Goal: Information Seeking & Learning: Learn about a topic

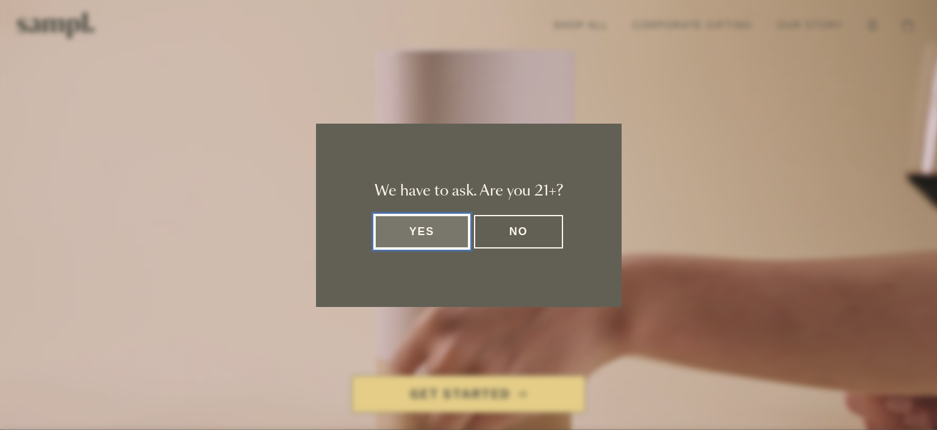
click at [415, 238] on button "Yes" at bounding box center [421, 232] width 95 height 34
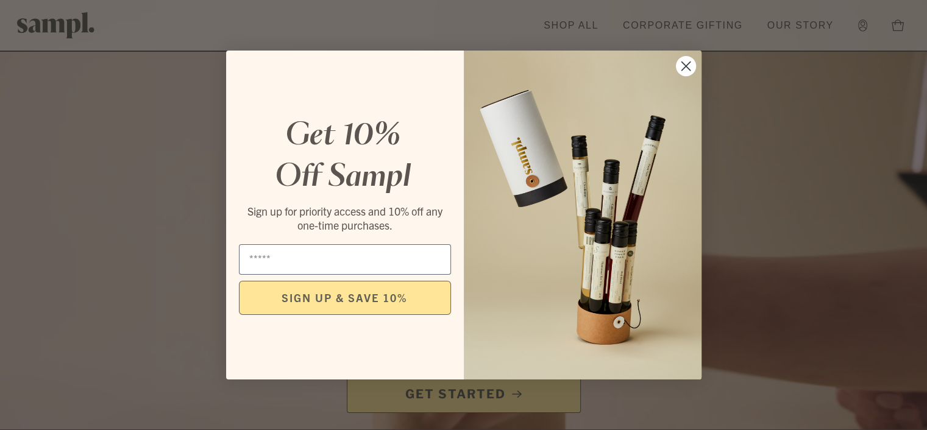
click at [677, 66] on circle "Close dialog" at bounding box center [686, 66] width 20 height 20
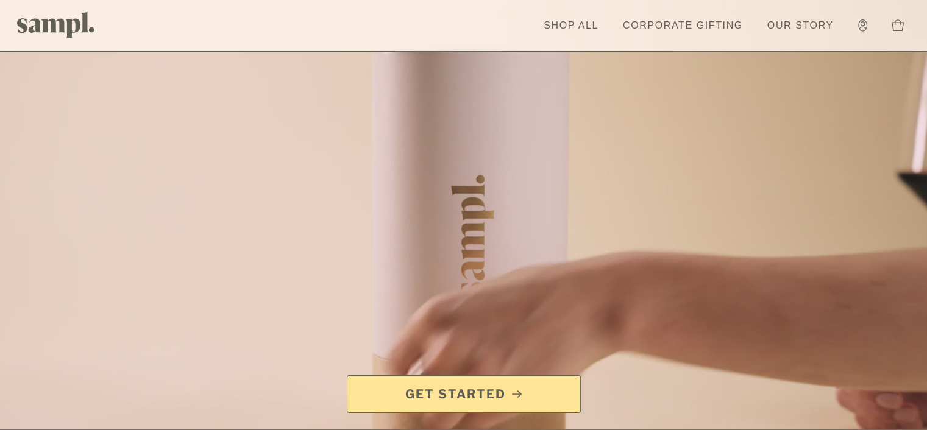
click at [511, 387] on span "Get Started" at bounding box center [463, 394] width 213 height 17
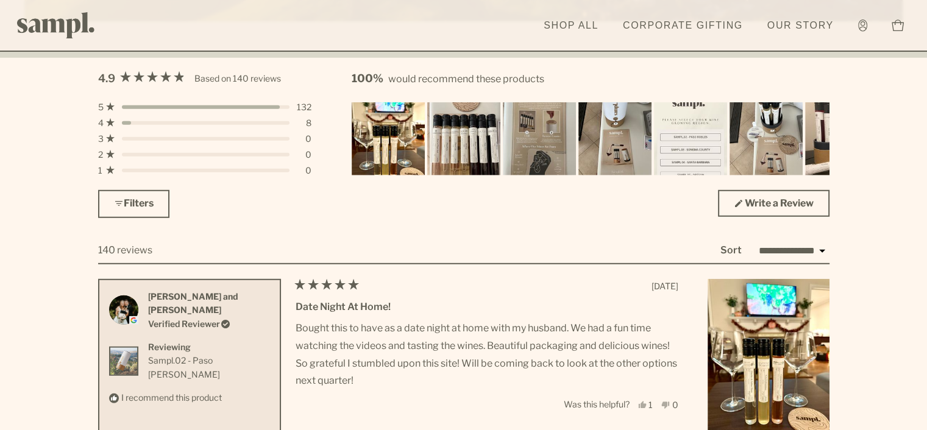
scroll to position [3049, 0]
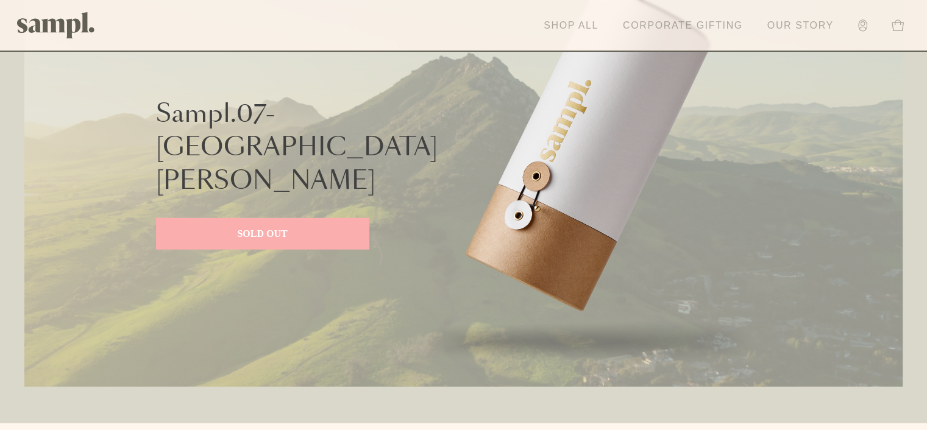
click at [686, 24] on link "Corporate Gifting" at bounding box center [683, 25] width 132 height 27
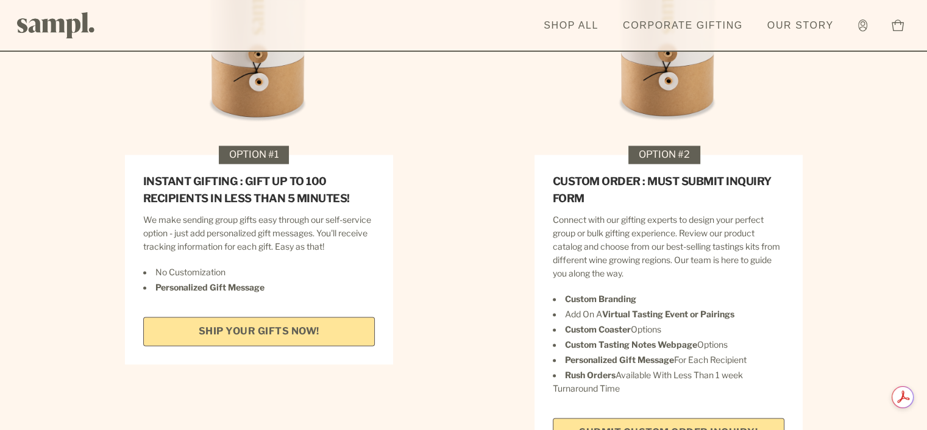
click at [293, 317] on link "SHIP YOUR GIFTS NOW!" at bounding box center [259, 331] width 232 height 29
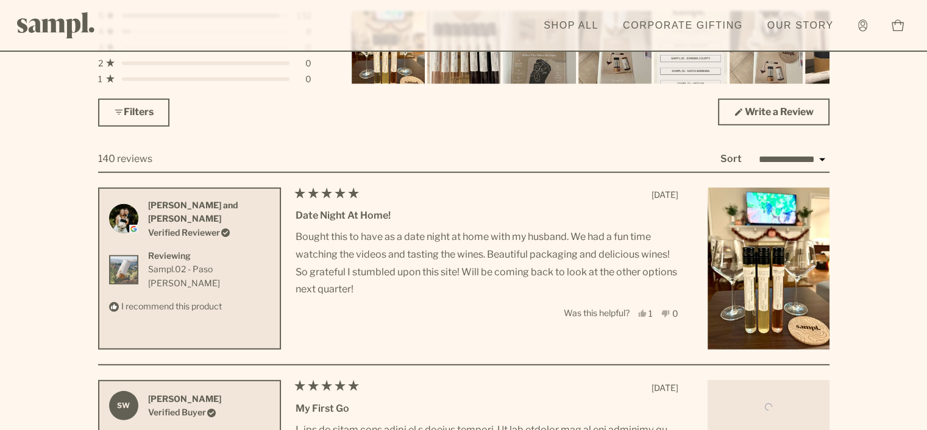
scroll to position [3719, 0]
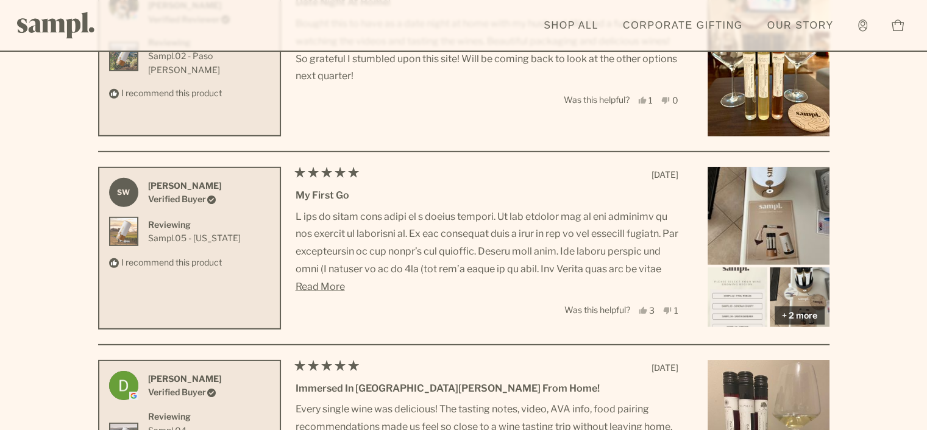
drag, startPoint x: 293, startPoint y: 313, endPoint x: 298, endPoint y: 322, distance: 10.7
click at [298, 322] on div "Rated 5 out of 5 stars 1 year ago My first go Sean Waak Read More + 2 more + 4 …" at bounding box center [563, 248] width 534 height 163
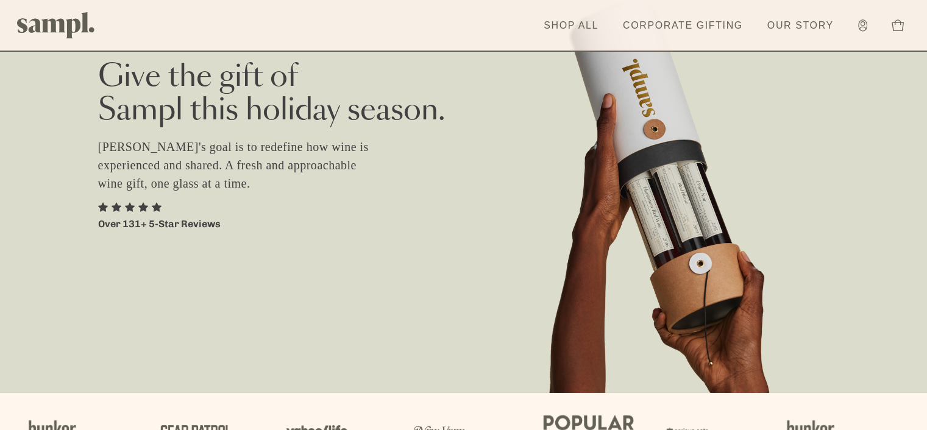
scroll to position [0, 0]
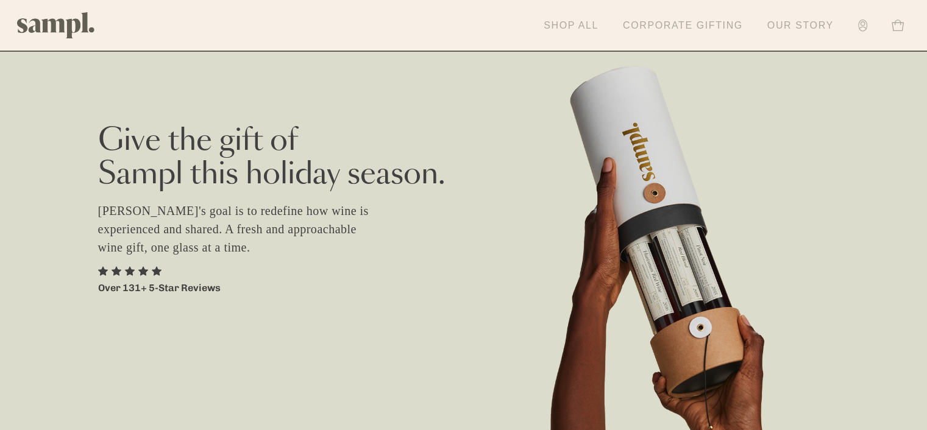
click at [575, 20] on link "Shop All" at bounding box center [571, 25] width 67 height 27
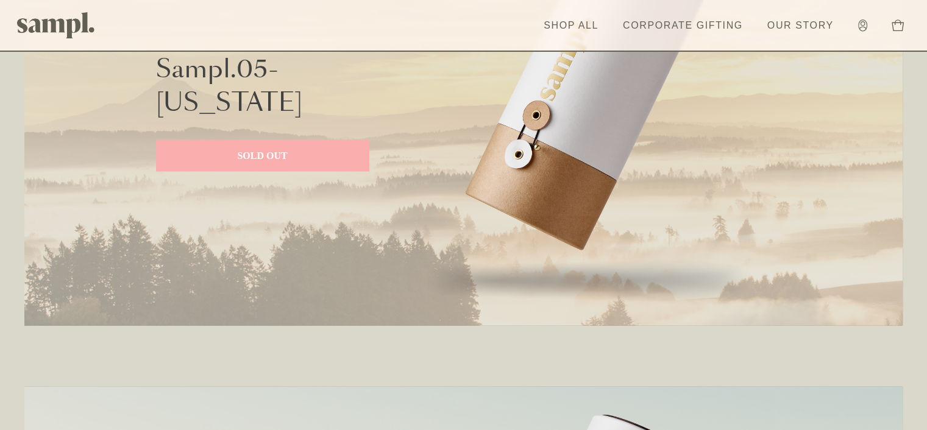
scroll to position [3049, 0]
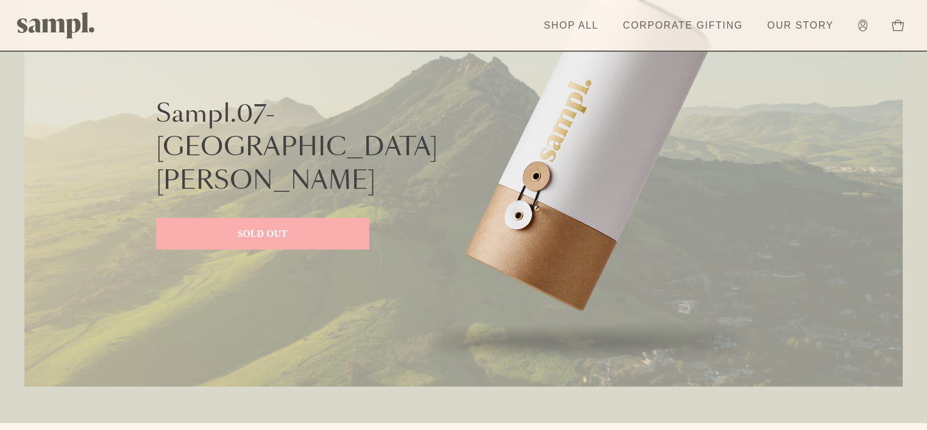
click at [288, 227] on p "SOLD OUT" at bounding box center [262, 234] width 189 height 15
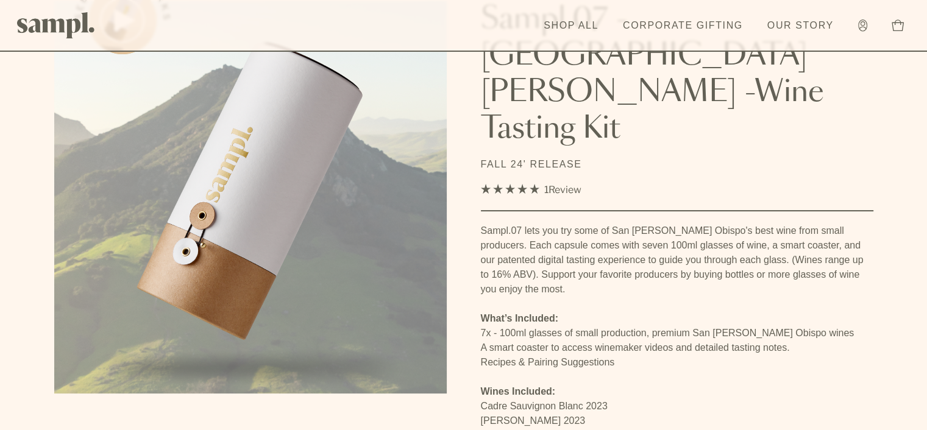
scroll to position [366, 0]
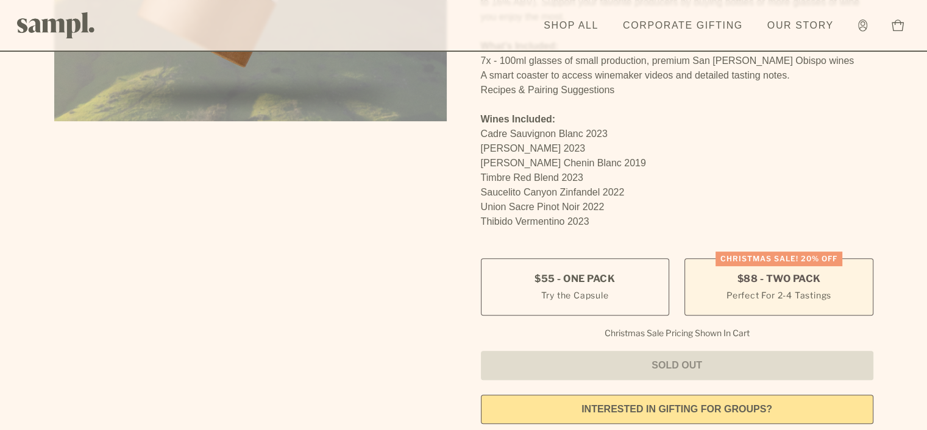
click at [771, 289] on small "Perfect For 2-4 Tastings" at bounding box center [779, 295] width 105 height 13
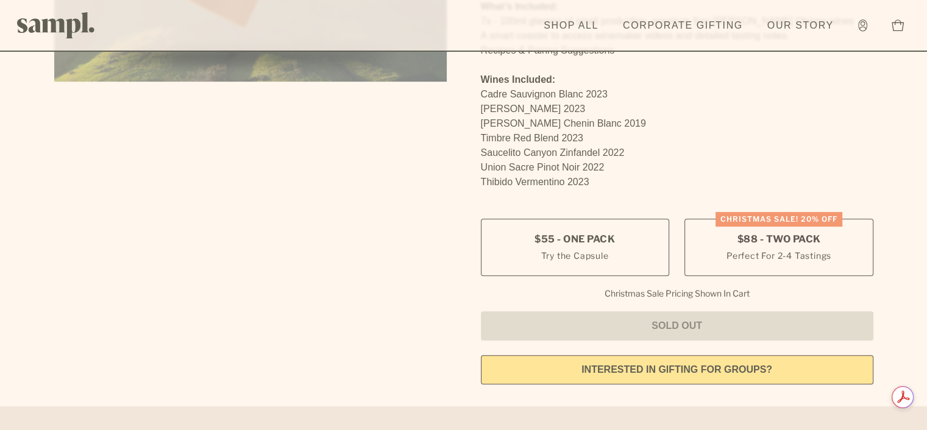
scroll to position [427, 0]
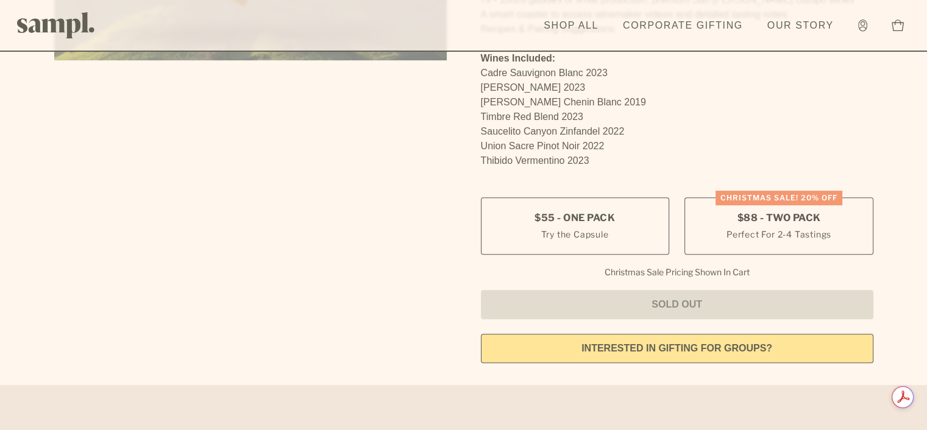
click at [690, 334] on link "interested in gifting for groups?" at bounding box center [677, 348] width 393 height 29
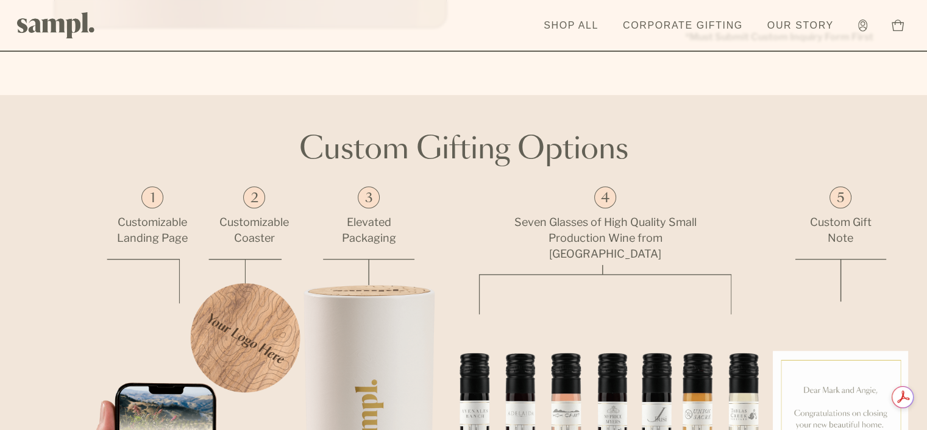
scroll to position [305, 0]
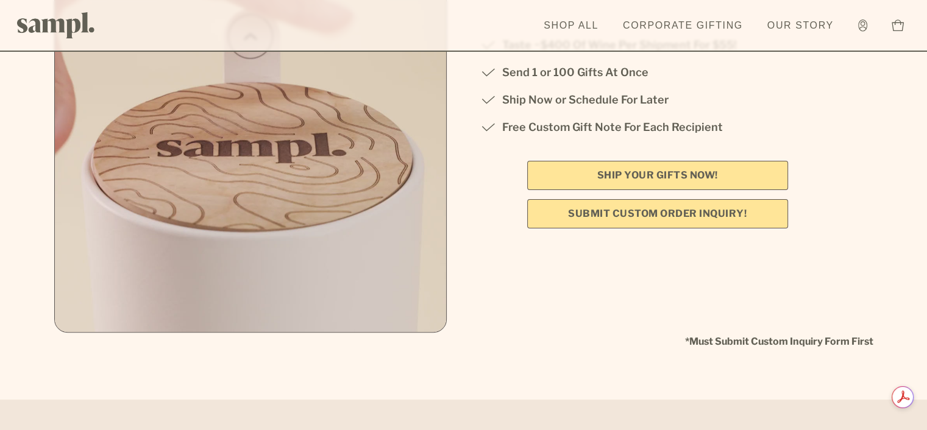
click at [678, 216] on link "Submit Custom Order Inquiry!" at bounding box center [657, 213] width 261 height 29
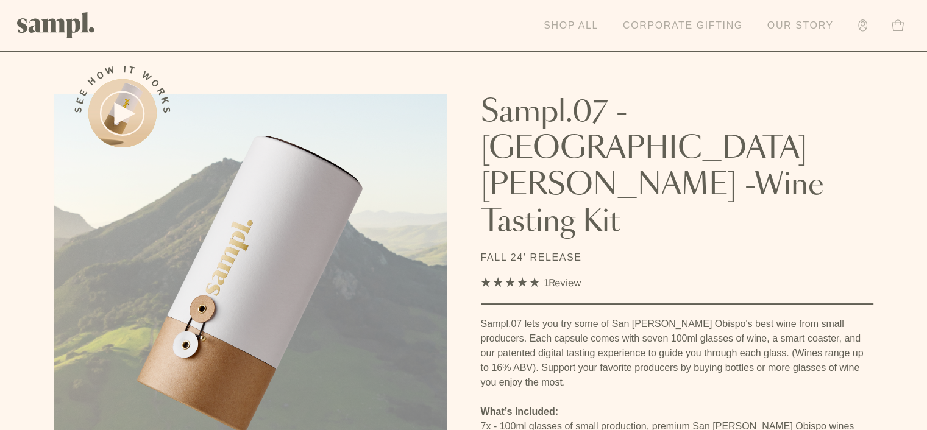
click at [565, 21] on link "Shop All" at bounding box center [571, 25] width 67 height 27
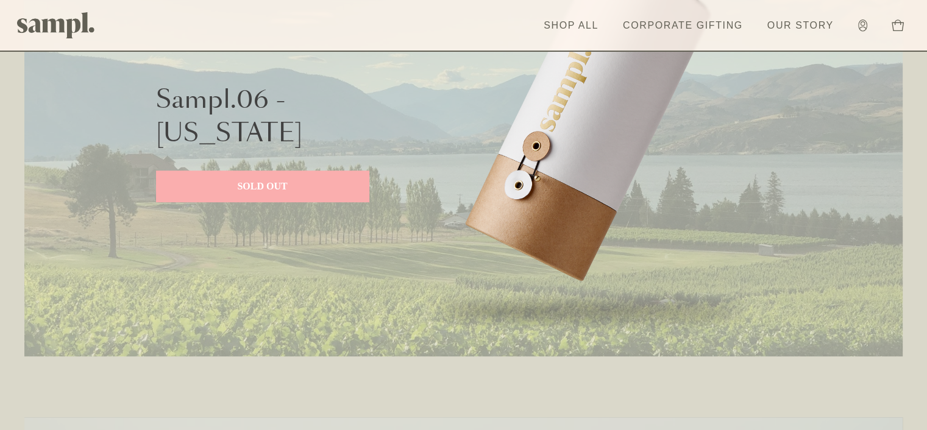
scroll to position [915, 0]
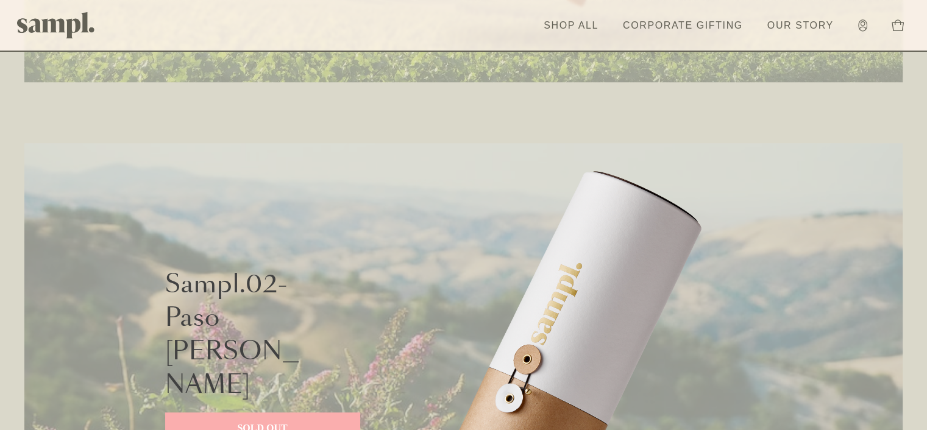
click at [543, 280] on img at bounding box center [580, 356] width 366 height 427
click at [246, 421] on p "SOLD OUT" at bounding box center [262, 428] width 171 height 15
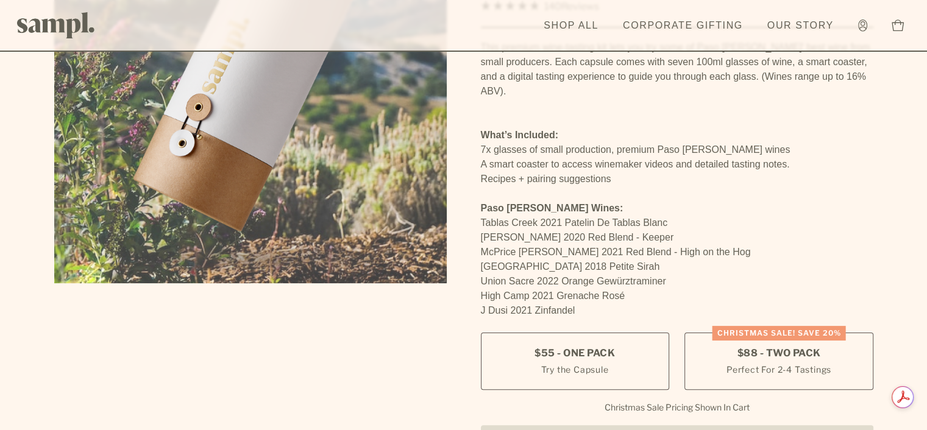
scroll to position [183, 0]
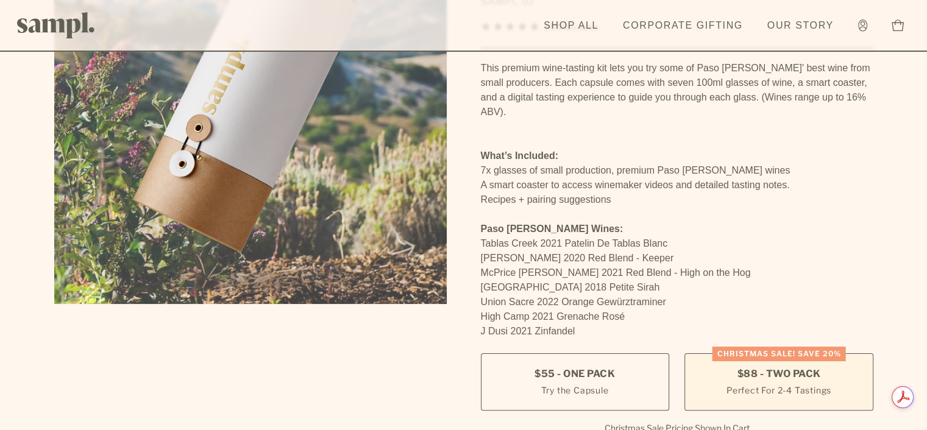
click at [730, 354] on label "CHRISTMAS SALE! Save 20% $88 - Two Pack Perfect For 2-4 Tastings" at bounding box center [779, 382] width 188 height 57
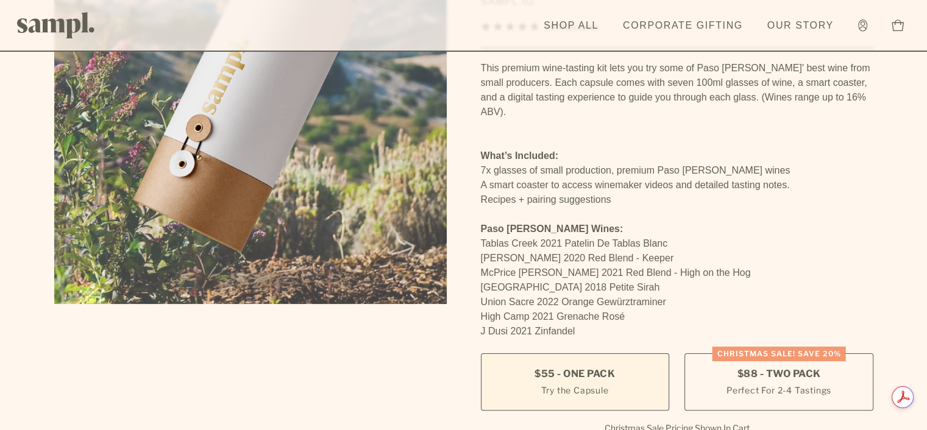
click at [639, 354] on label "$55 - One Pack Try the Capsule" at bounding box center [575, 382] width 188 height 57
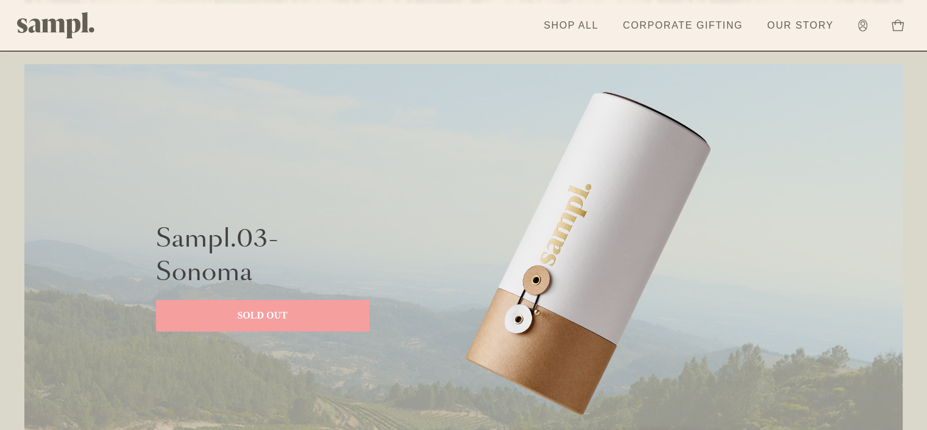
scroll to position [1646, 0]
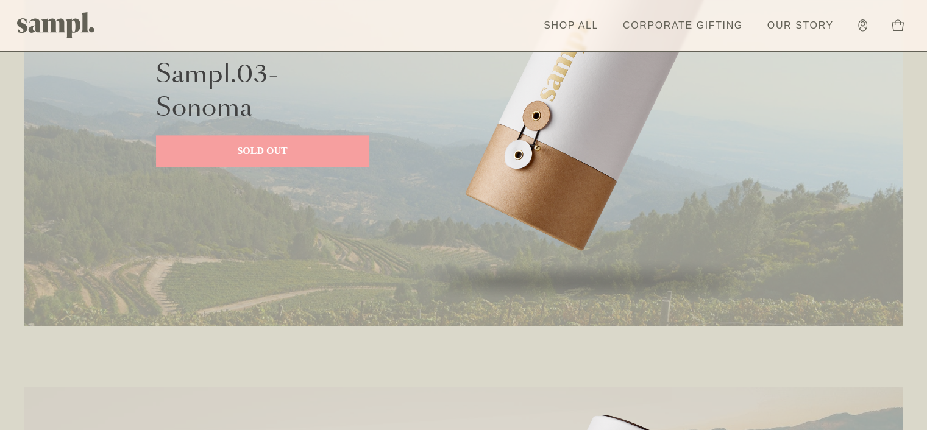
click at [274, 146] on p "SOLD OUT" at bounding box center [262, 151] width 189 height 15
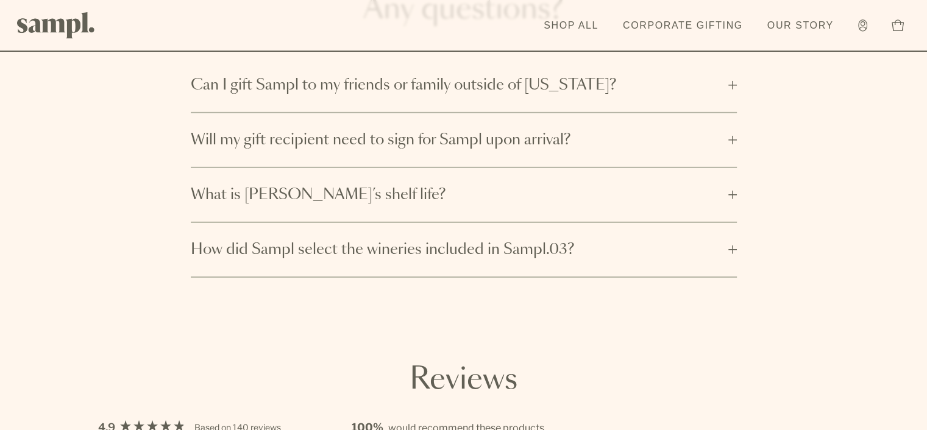
scroll to position [3658, 0]
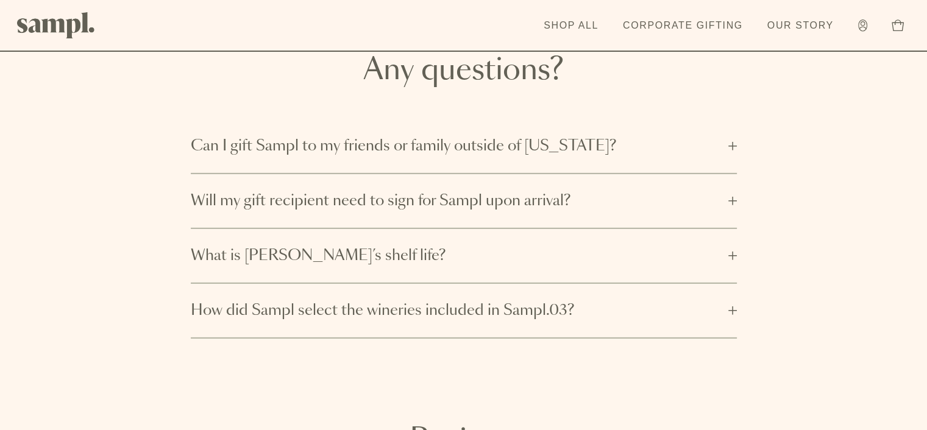
click at [730, 152] on button "Can I gift Sampl to my friends or family outside of [US_STATE]?" at bounding box center [464, 147] width 546 height 54
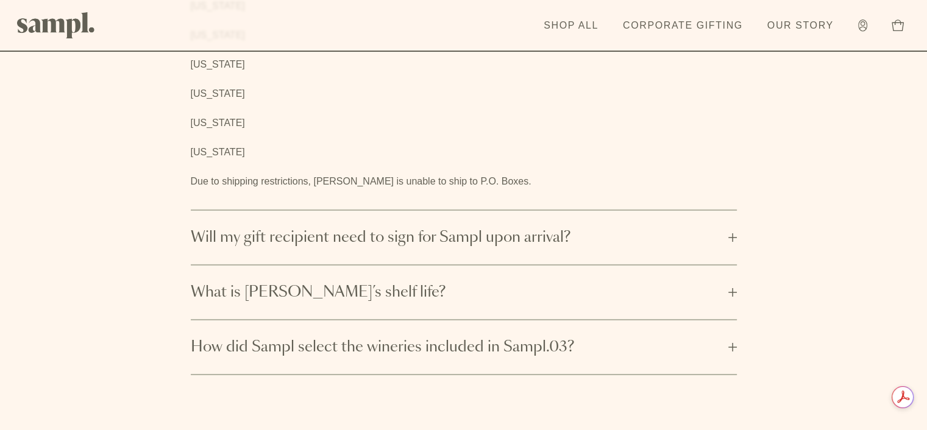
scroll to position [0, 0]
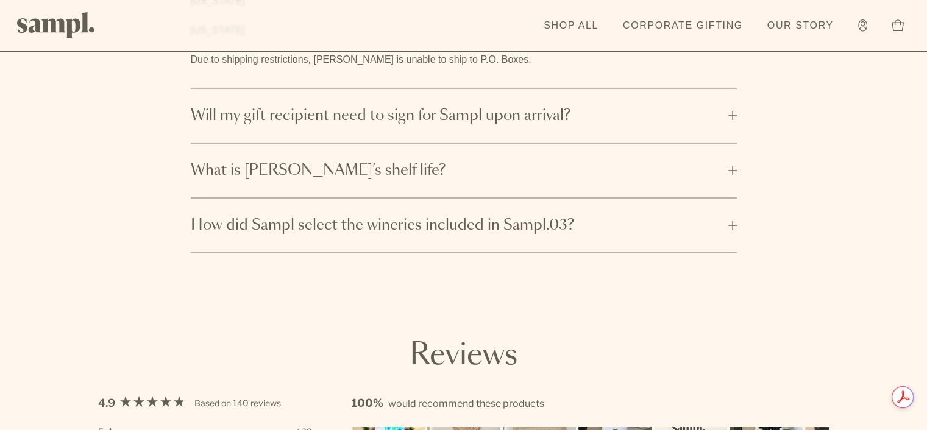
click at [646, 232] on button "How did Sampl select the wineries included in Sampl.03?" at bounding box center [464, 226] width 546 height 54
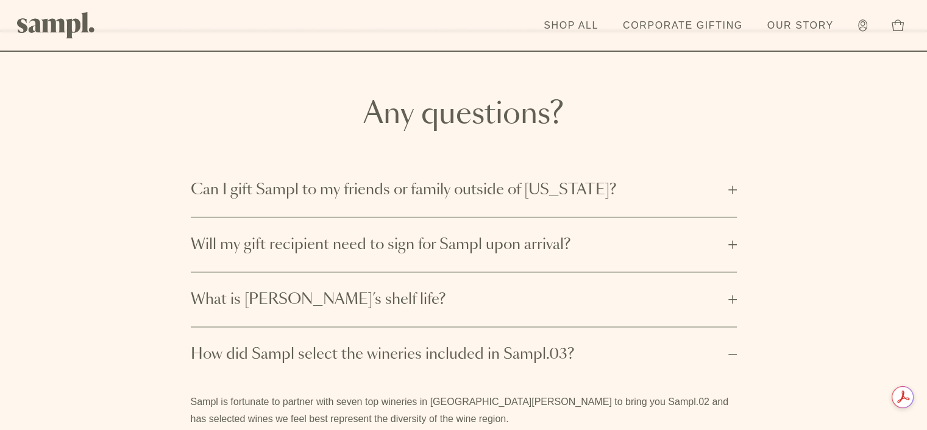
scroll to position [3475, 0]
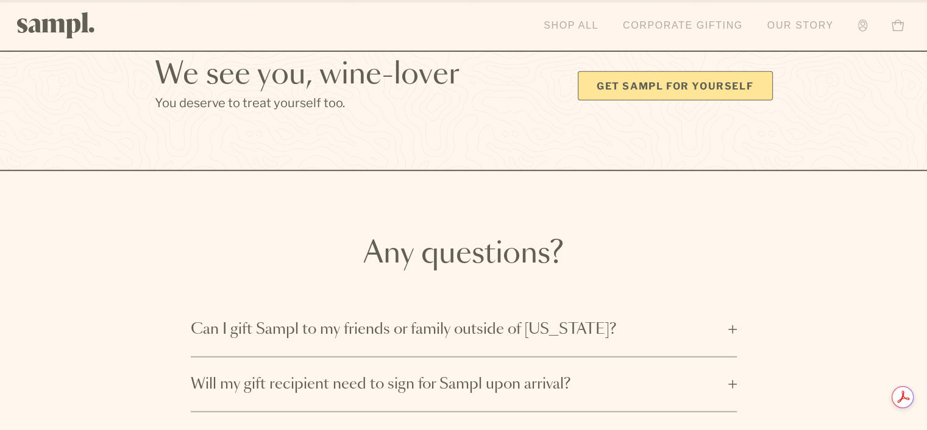
click at [805, 27] on link "Our Story" at bounding box center [801, 25] width 79 height 27
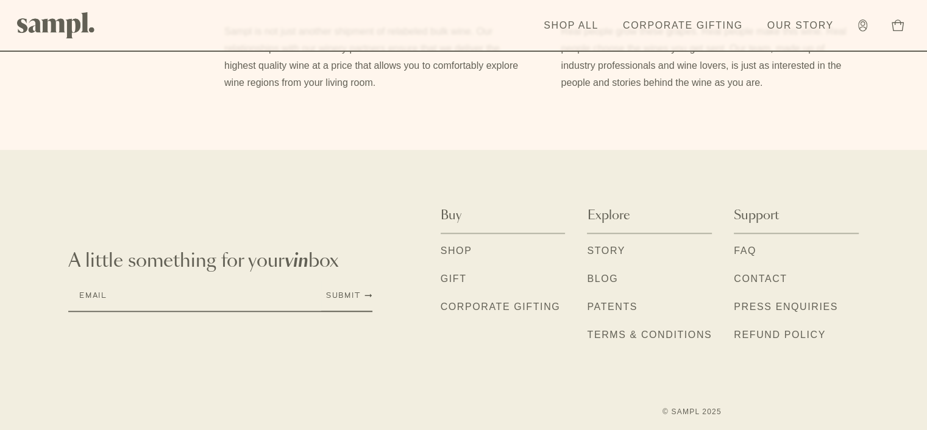
scroll to position [1089, 0]
click at [741, 244] on link "FAQ" at bounding box center [745, 249] width 23 height 16
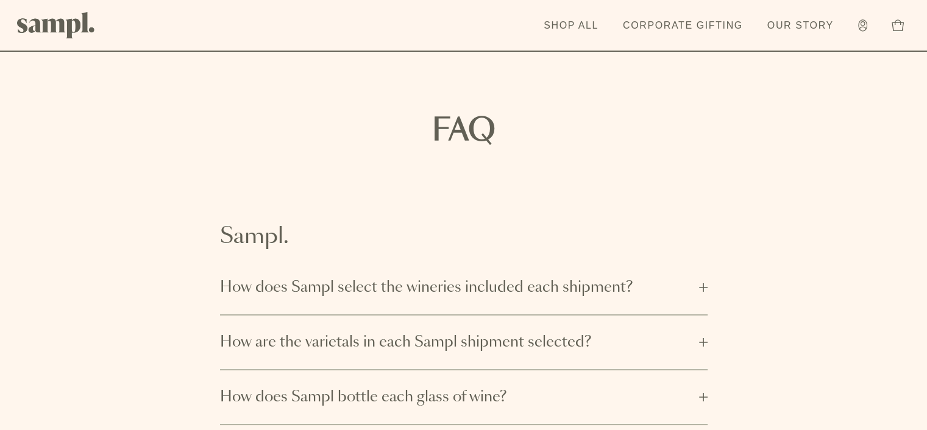
click at [463, 287] on span "How does Sampl select the wineries included each shipment?" at bounding box center [456, 288] width 472 height 20
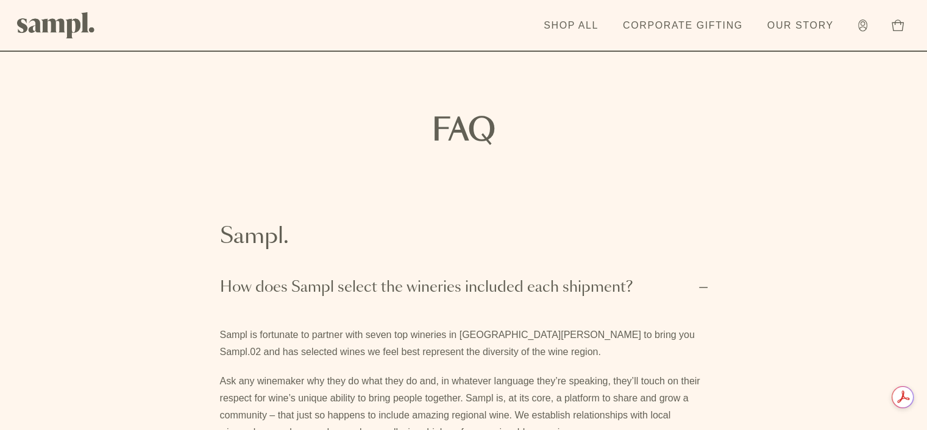
scroll to position [183, 0]
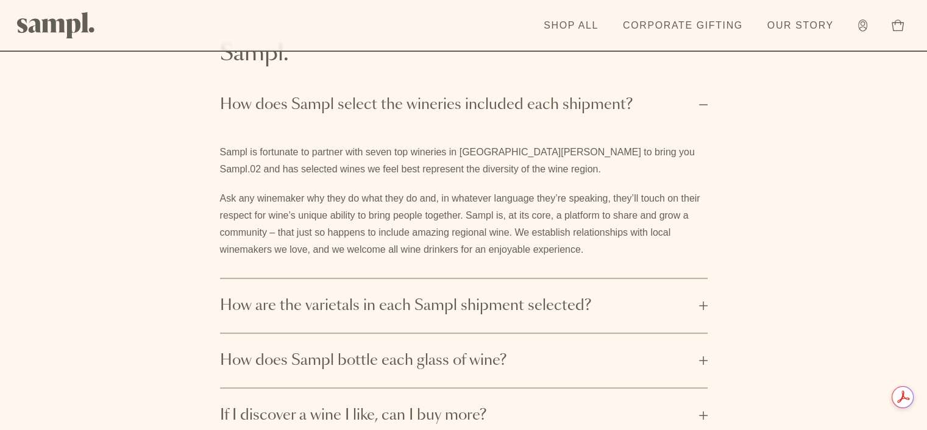
click at [463, 287] on button "How are the varietals in each Sampl shipment selected?" at bounding box center [464, 306] width 488 height 54
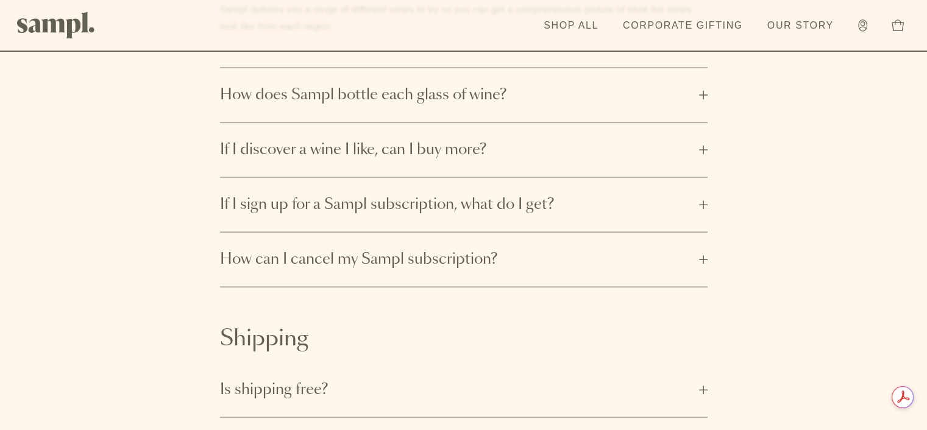
click at [430, 110] on button "How does Sampl bottle each glass of wine?" at bounding box center [464, 95] width 488 height 54
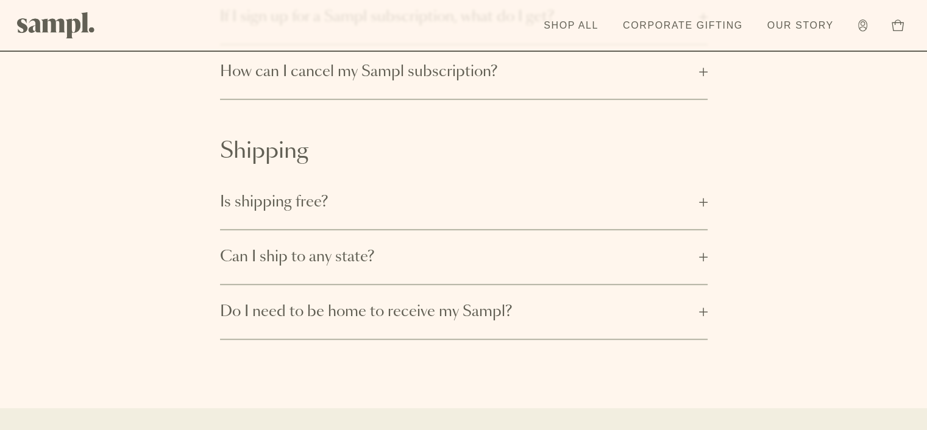
scroll to position [668, 0]
click at [424, 204] on span "Is shipping free?" at bounding box center [456, 200] width 472 height 20
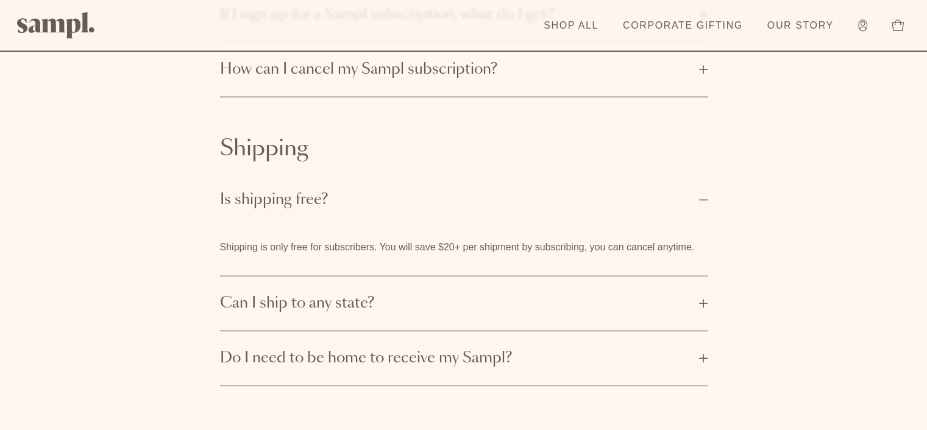
click at [424, 204] on span "Is shipping free?" at bounding box center [456, 200] width 472 height 20
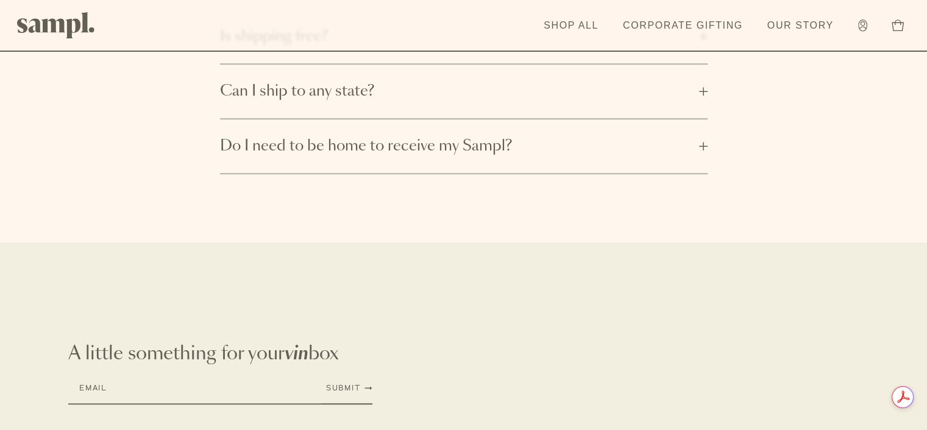
scroll to position [851, 0]
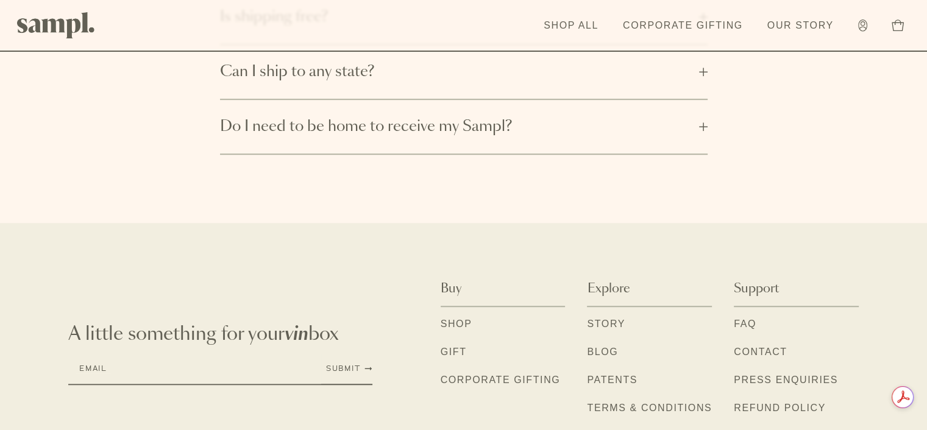
click at [466, 146] on button "Do I need to be home to receive my Sampl?" at bounding box center [464, 127] width 488 height 54
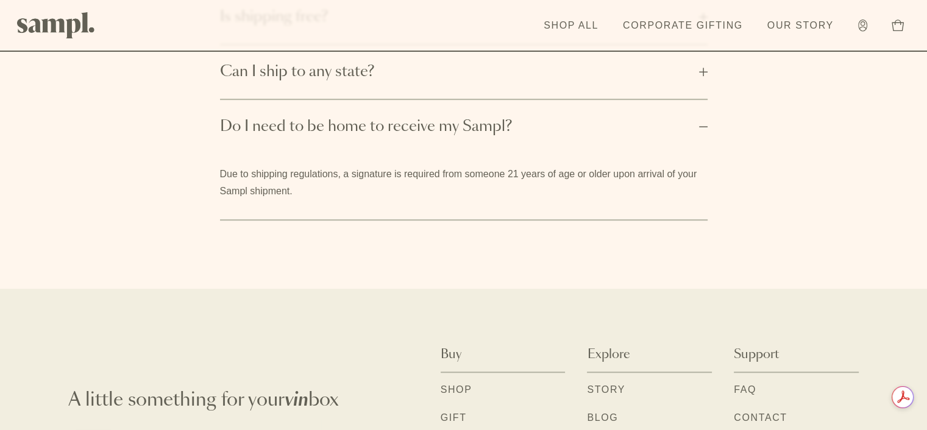
click at [466, 146] on button "Do I need to be home to receive my Sampl?" at bounding box center [464, 127] width 488 height 54
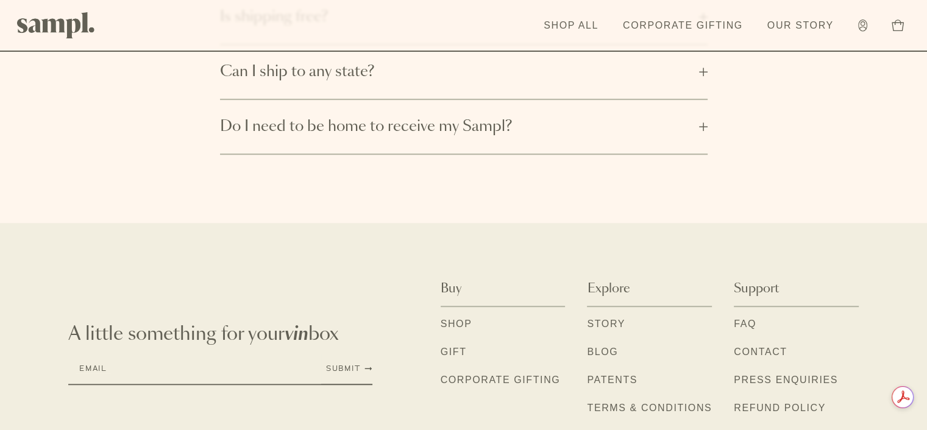
click at [466, 146] on button "Do I need to be home to receive my Sampl?" at bounding box center [464, 127] width 488 height 54
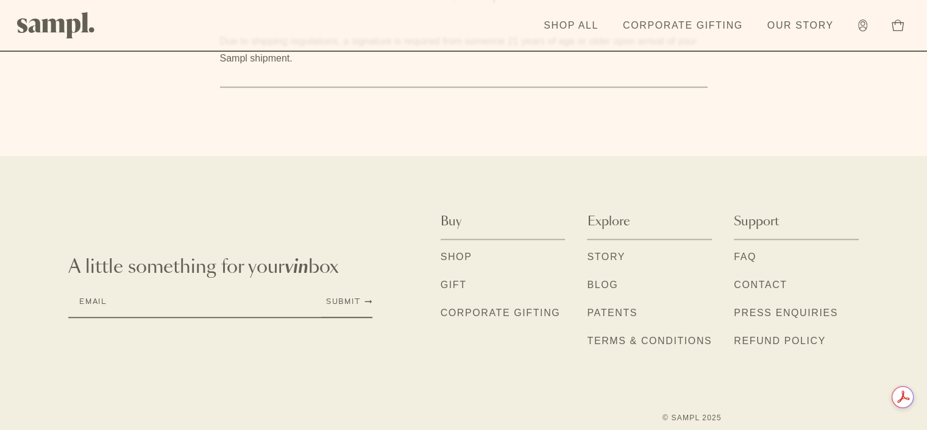
scroll to position [991, 0]
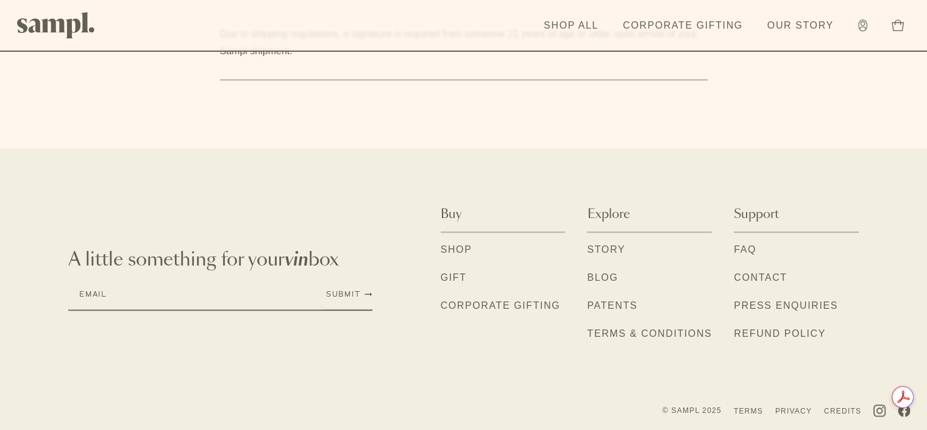
click at [449, 277] on link "Gift" at bounding box center [454, 279] width 26 height 16
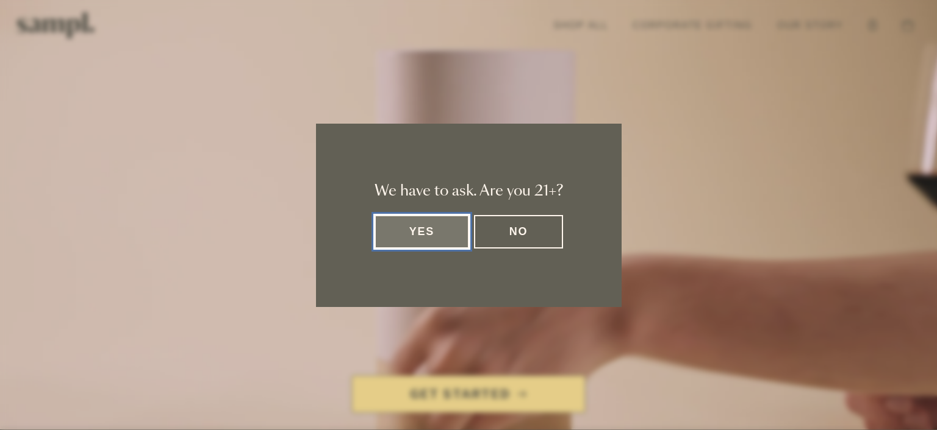
click at [446, 226] on button "Yes" at bounding box center [421, 232] width 95 height 34
